Goal: Navigation & Orientation: Find specific page/section

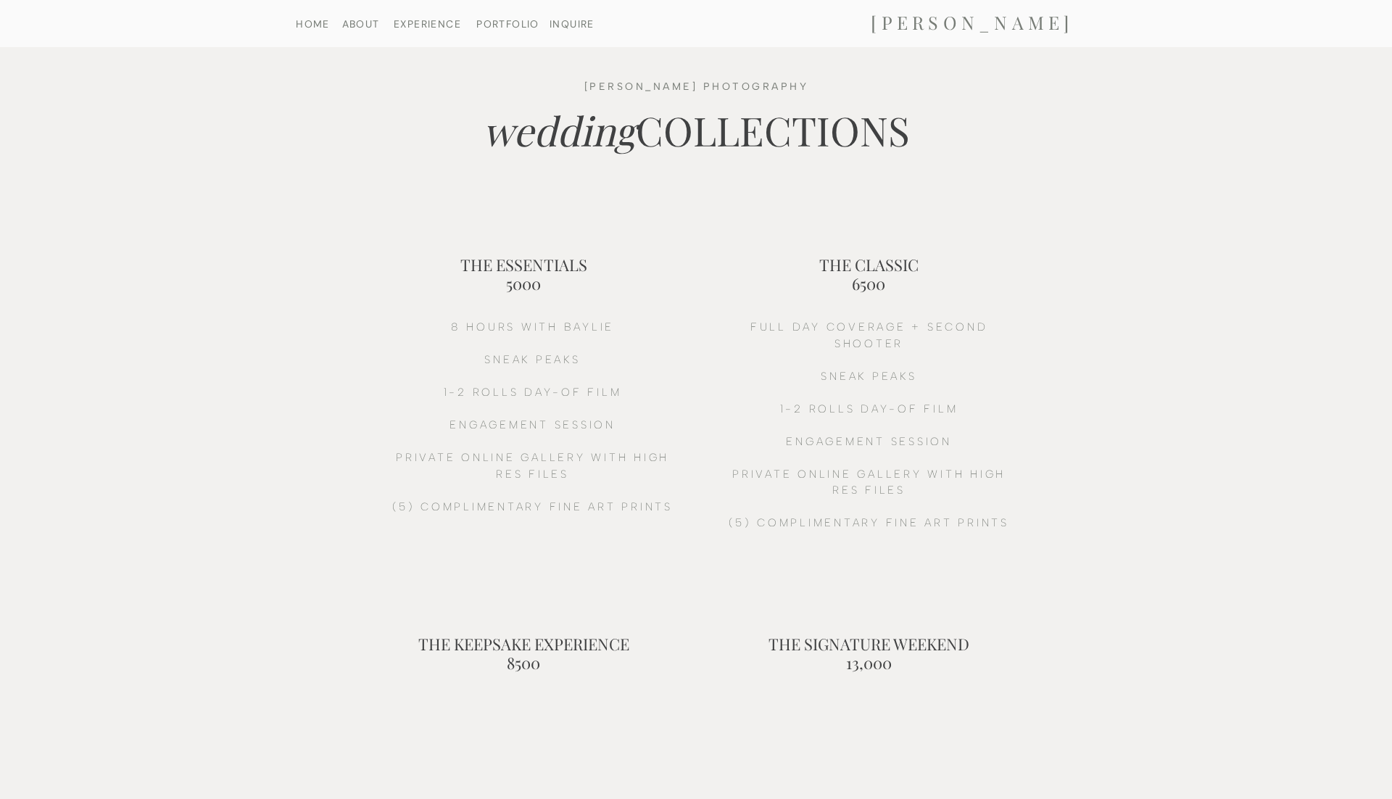
click at [920, 21] on h2 "[PERSON_NAME]" at bounding box center [971, 24] width 291 height 24
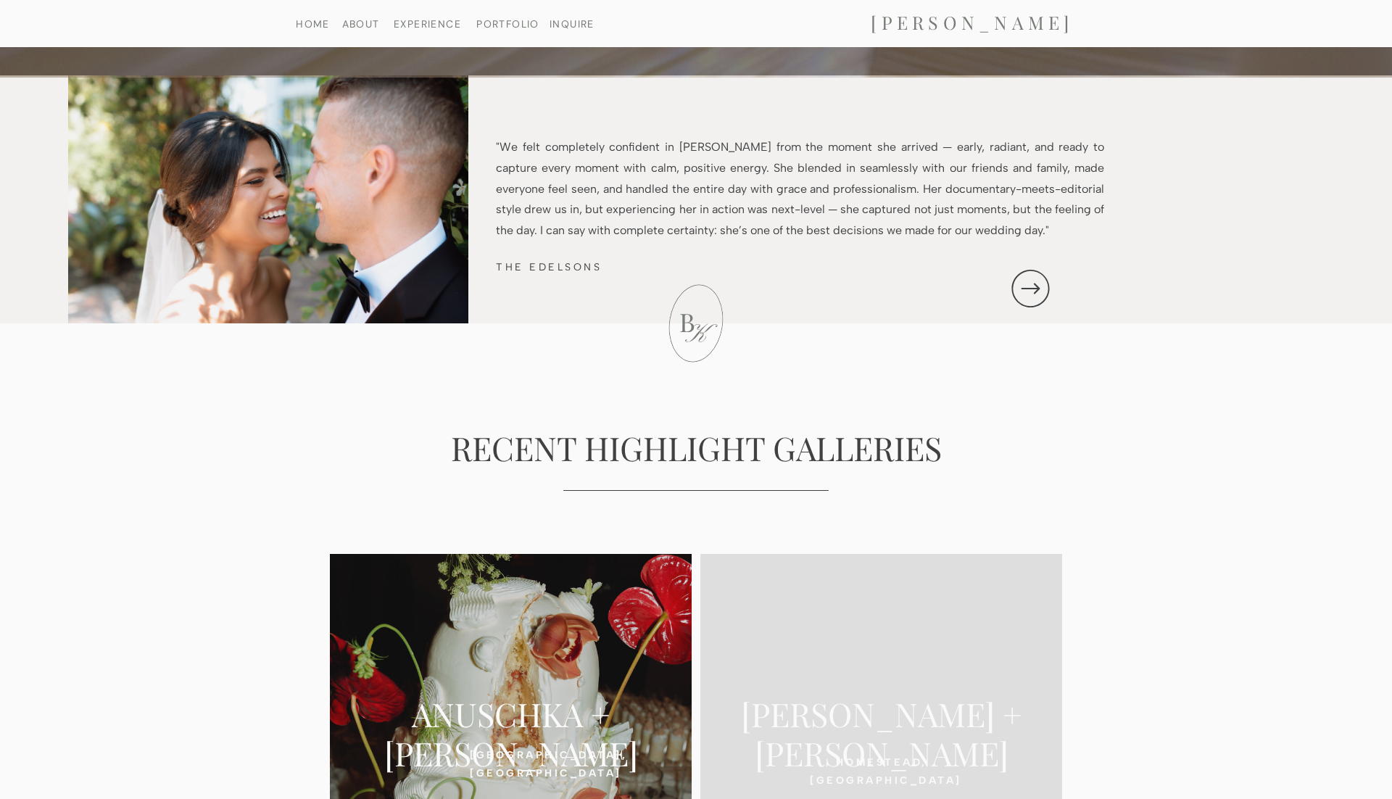
scroll to position [2362, 0]
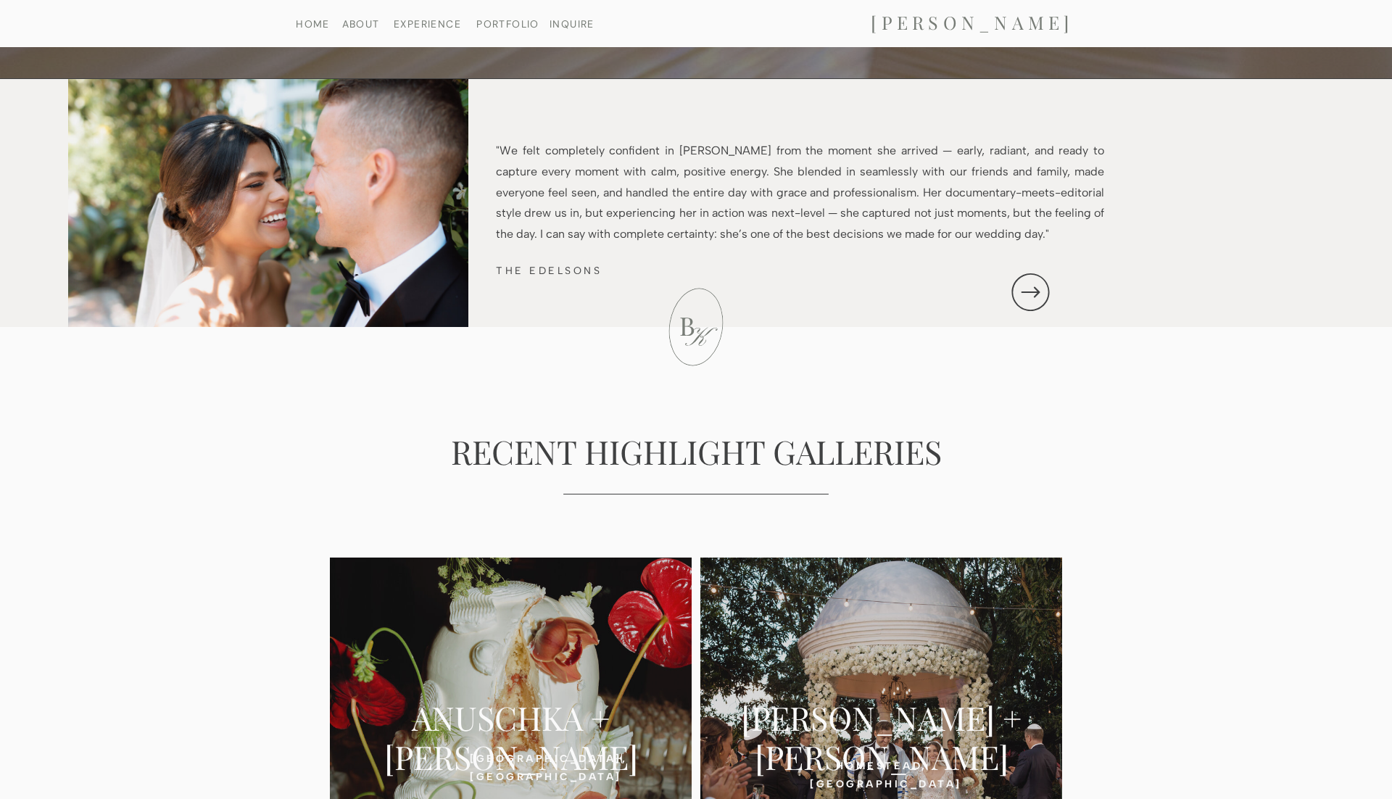
click at [1030, 290] on icon at bounding box center [1030, 292] width 51 height 45
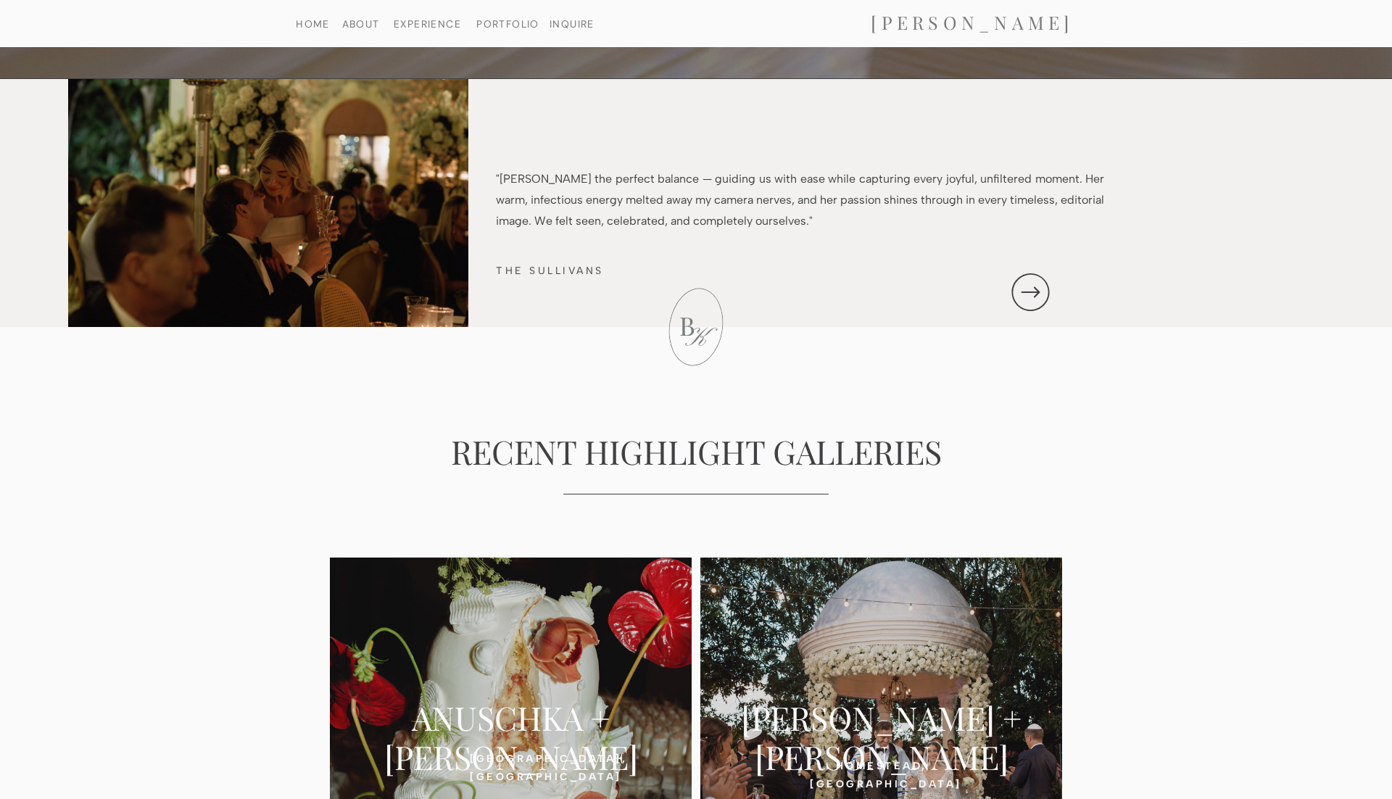
click at [1032, 286] on icon at bounding box center [1030, 292] width 51 height 45
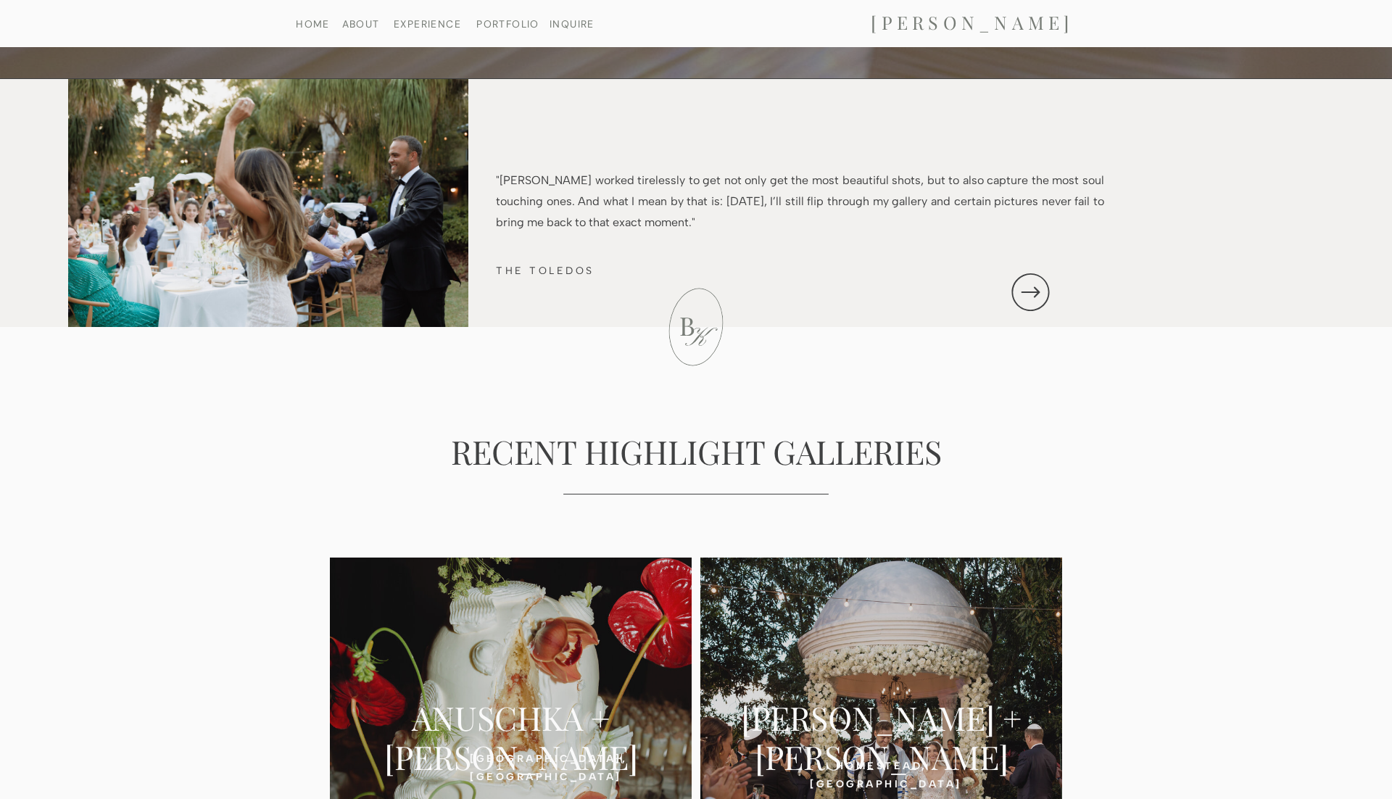
click at [1050, 281] on icon at bounding box center [1030, 292] width 51 height 45
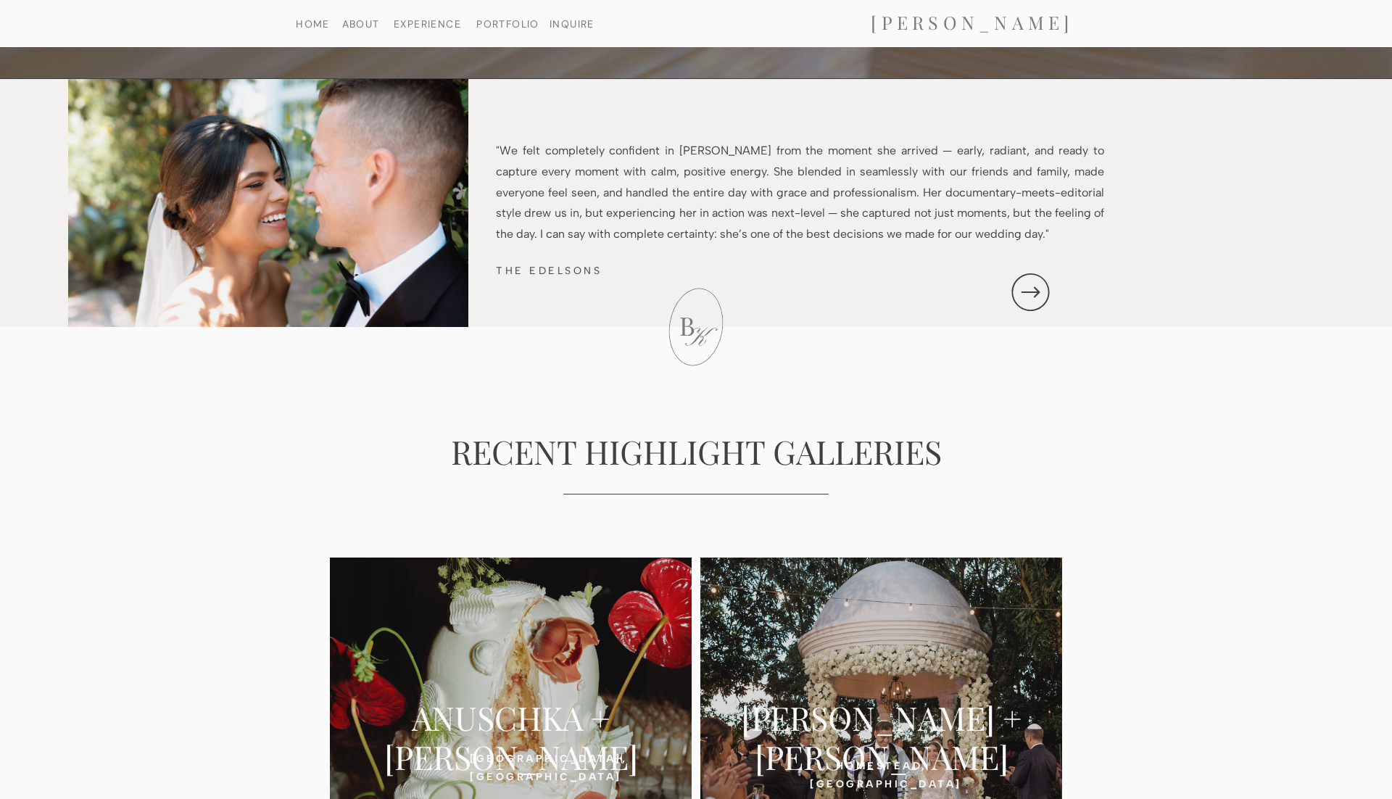
click at [1050, 281] on icon at bounding box center [1030, 292] width 51 height 45
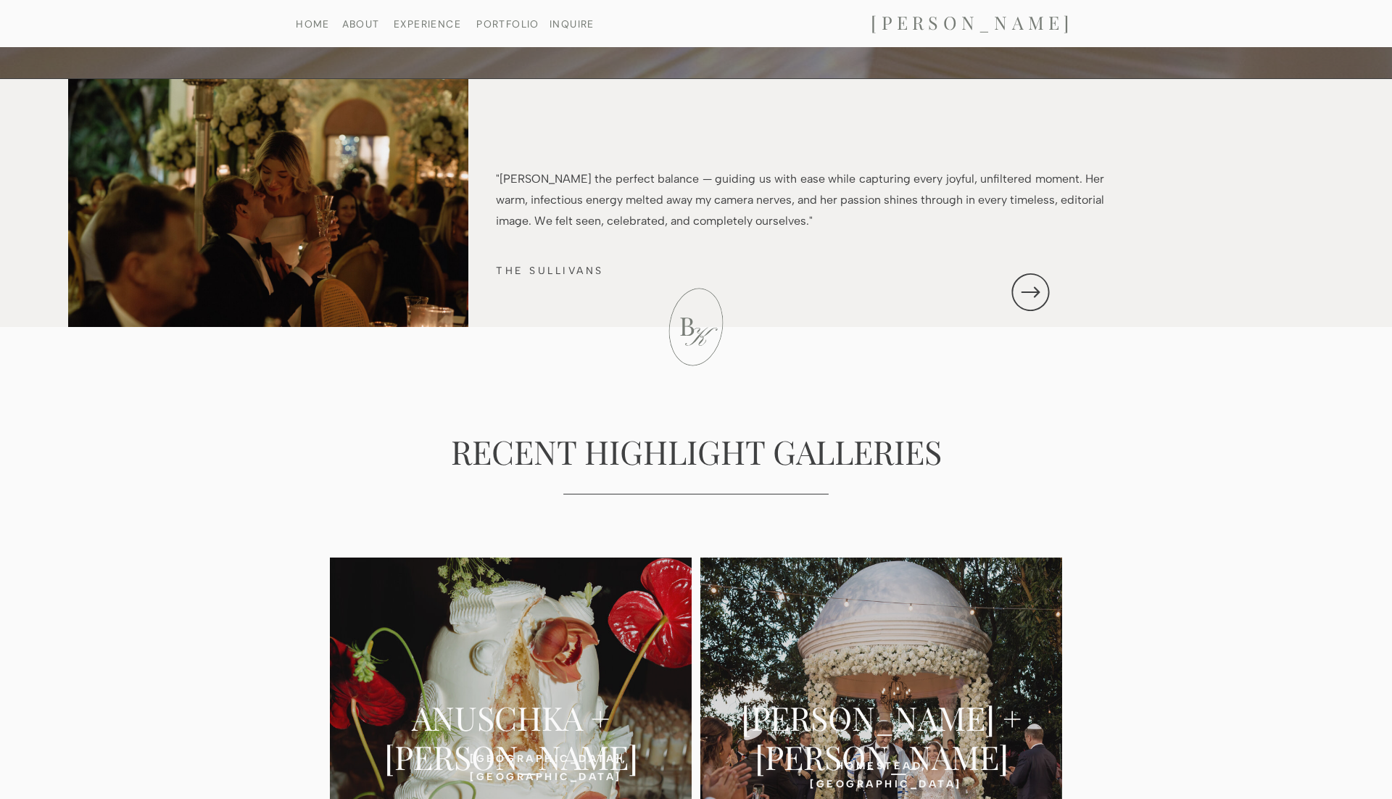
click at [1050, 281] on icon at bounding box center [1030, 292] width 51 height 45
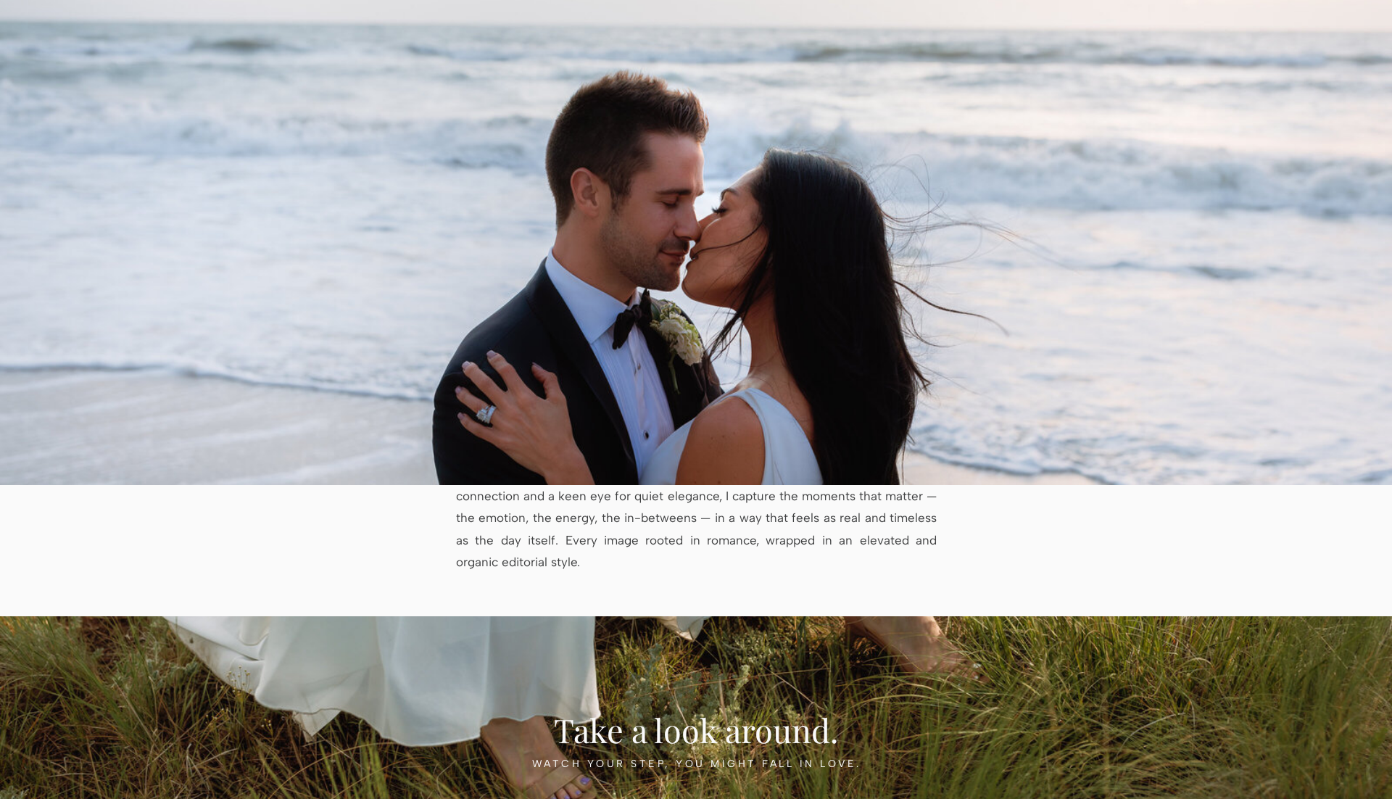
scroll to position [0, 0]
